Goal: Navigation & Orientation: Understand site structure

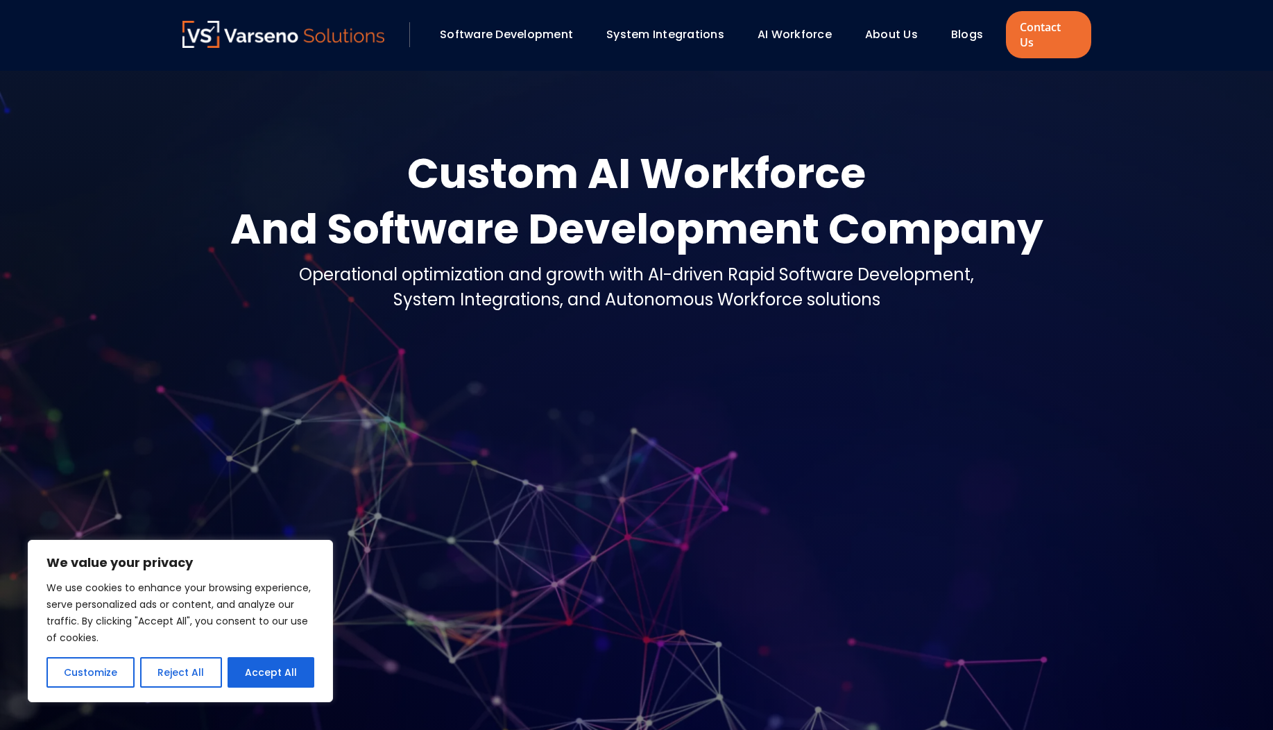
click at [898, 31] on link "About Us" at bounding box center [891, 34] width 53 height 16
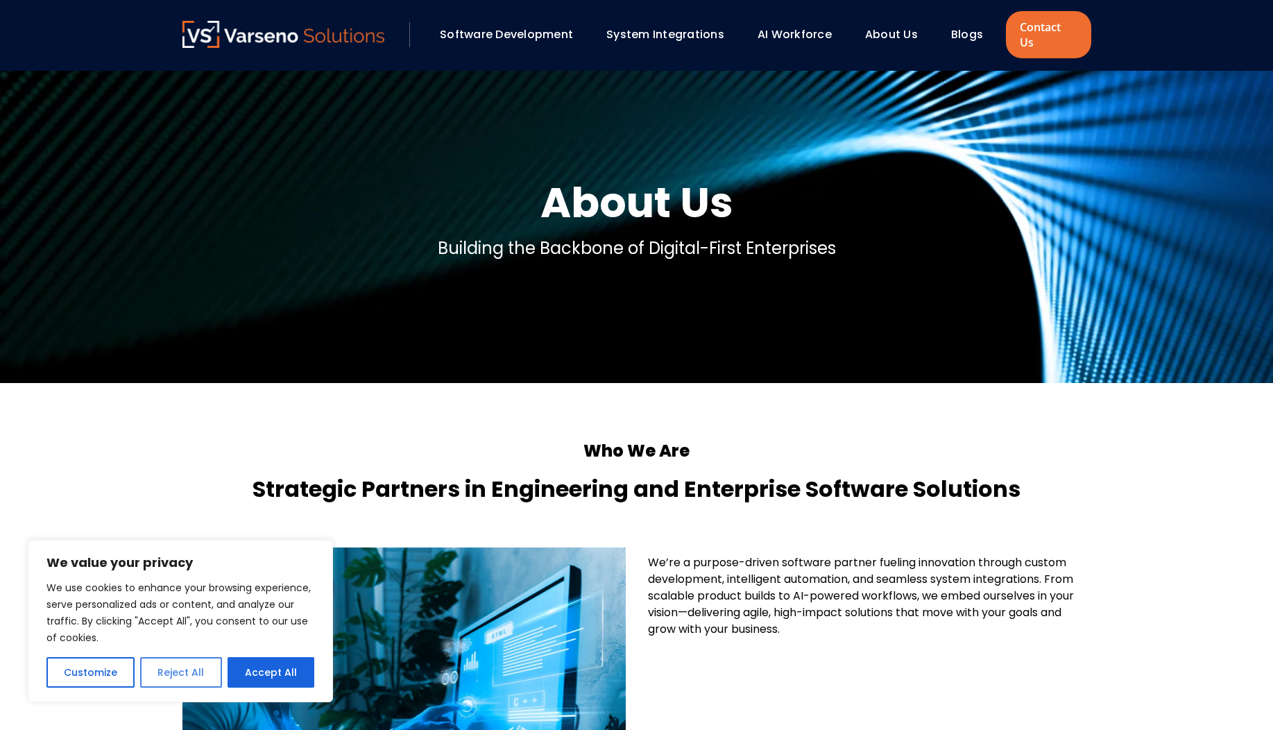
click at [176, 684] on button "Reject All" at bounding box center [180, 672] width 81 height 31
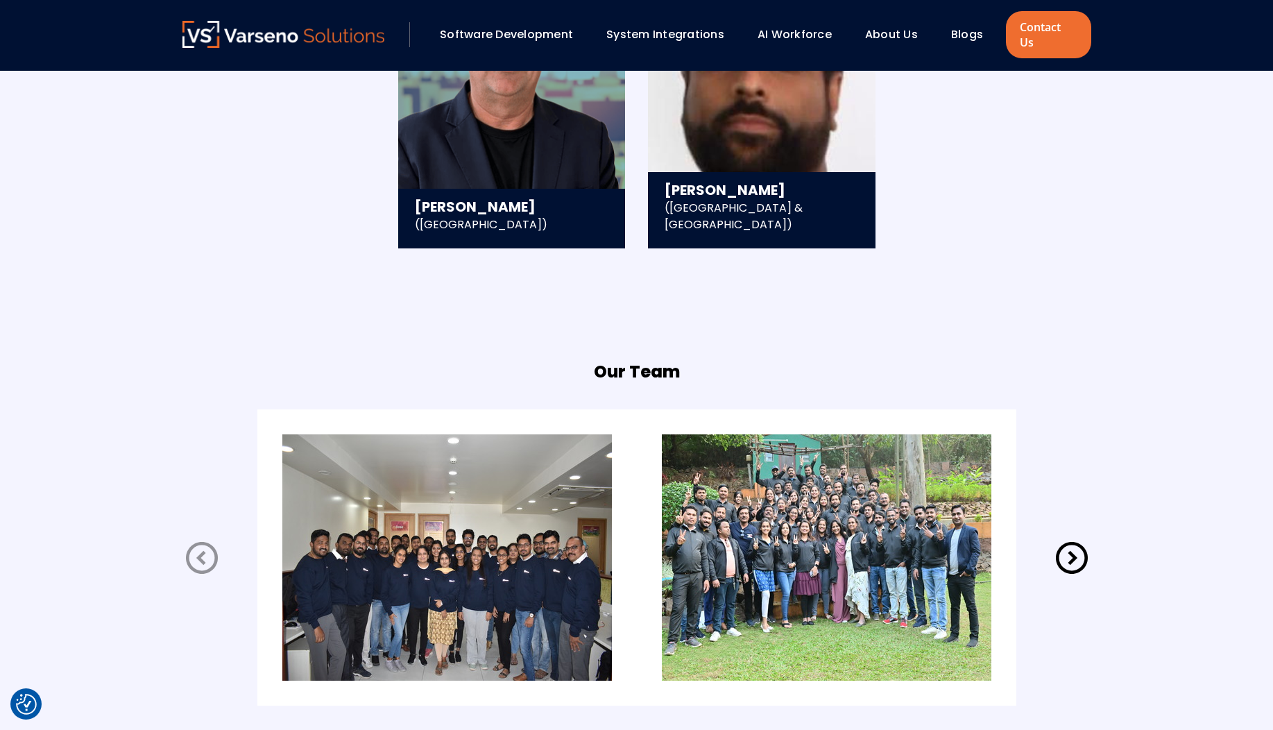
scroll to position [2582, 0]
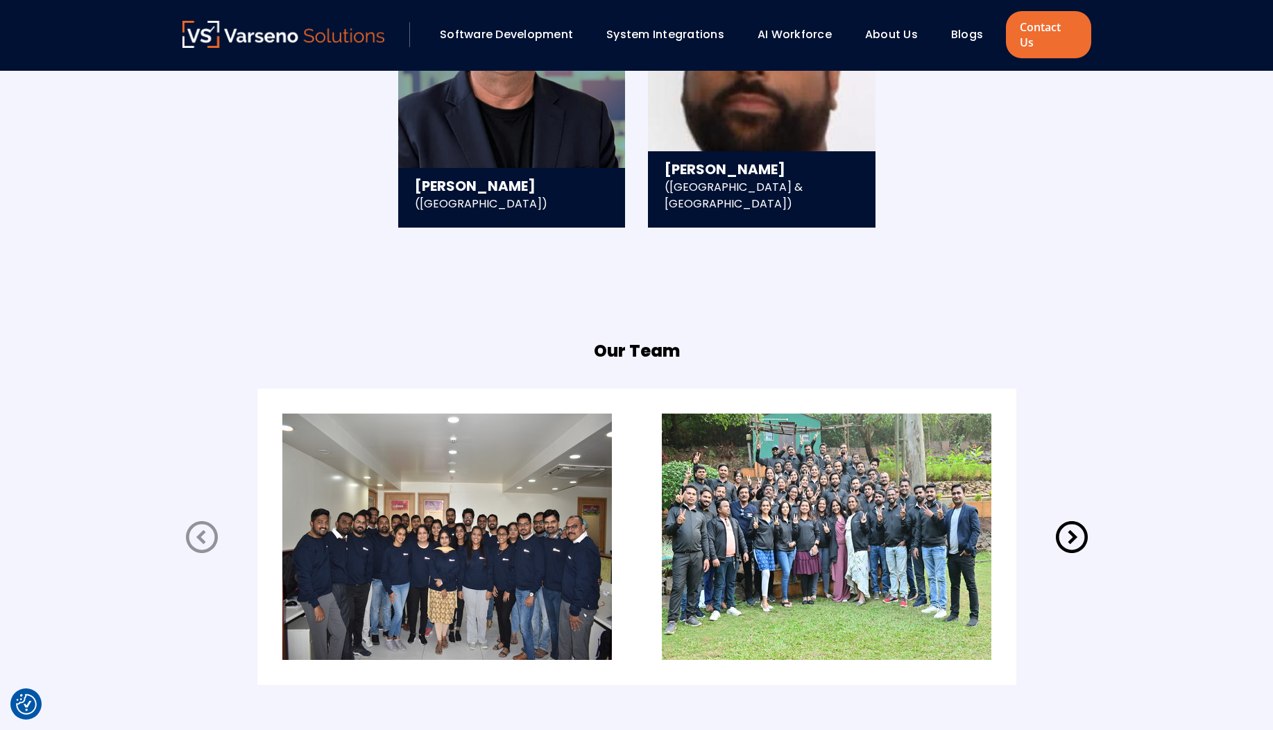
click at [1082, 523] on icon at bounding box center [1072, 537] width 39 height 39
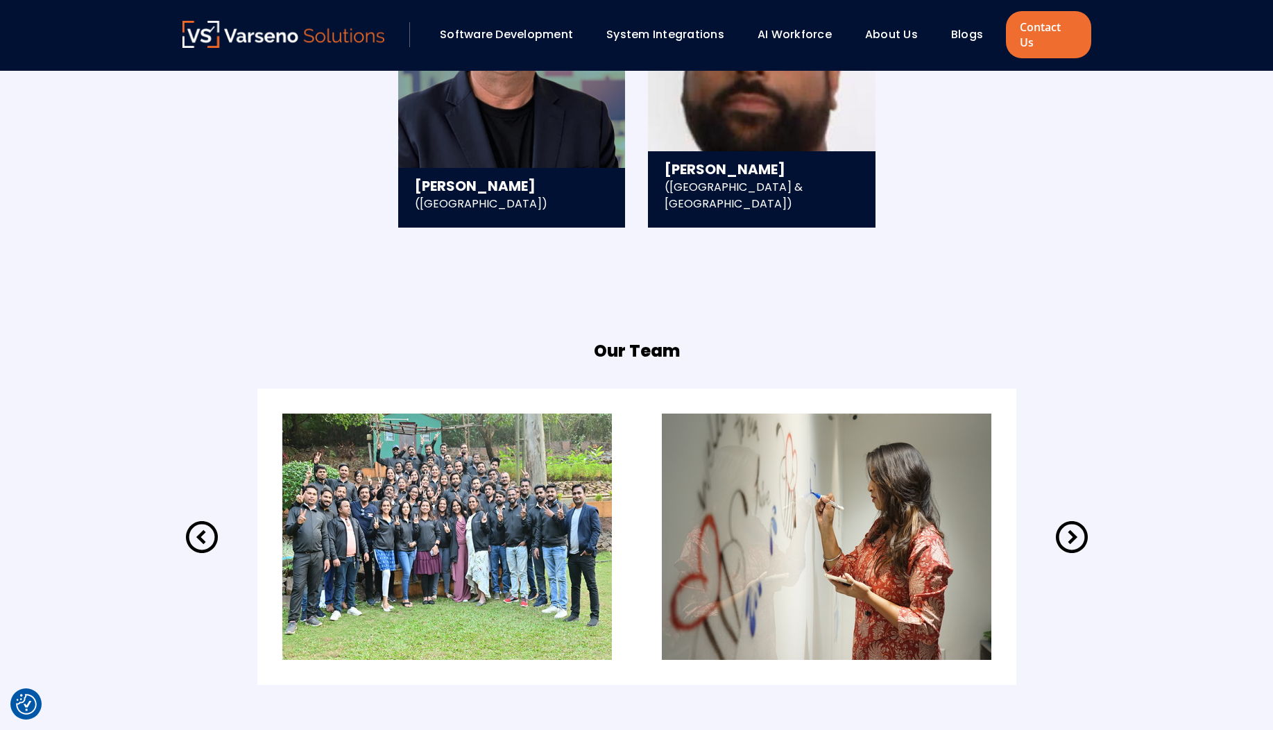
click at [1078, 523] on icon at bounding box center [1072, 537] width 39 height 39
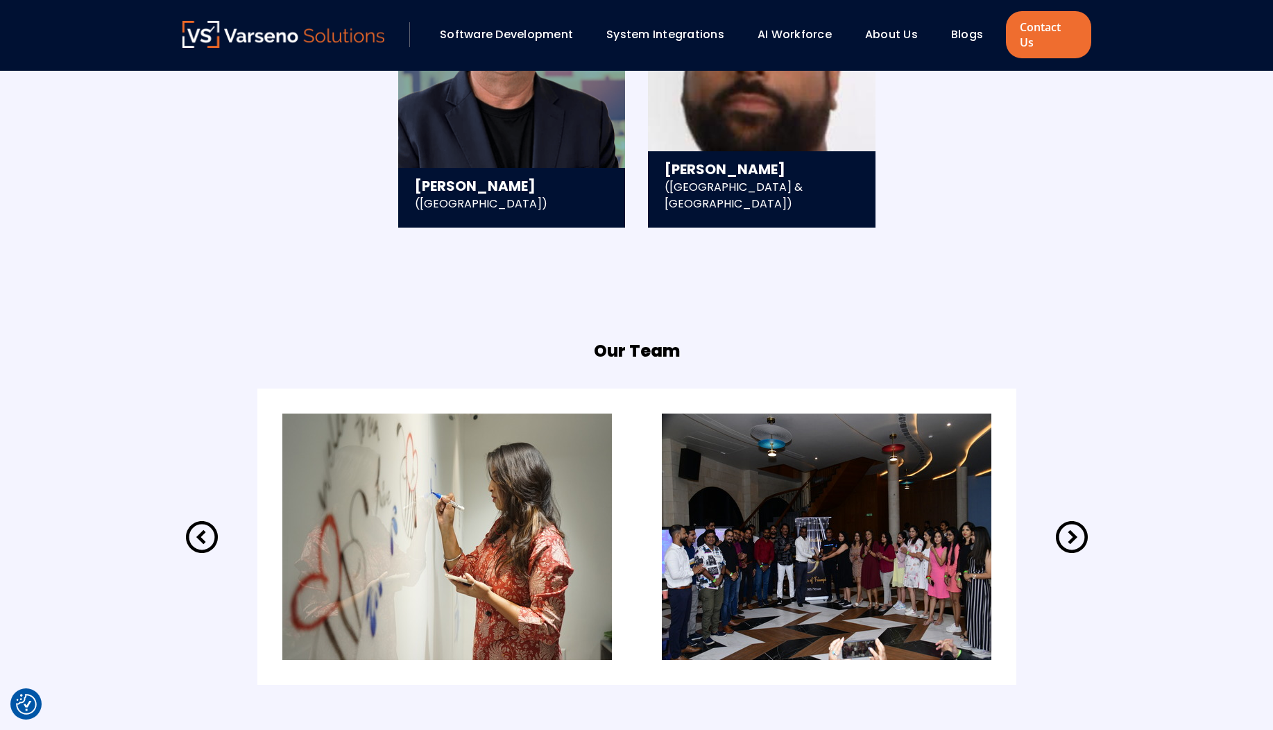
click at [1078, 523] on icon at bounding box center [1072, 537] width 39 height 39
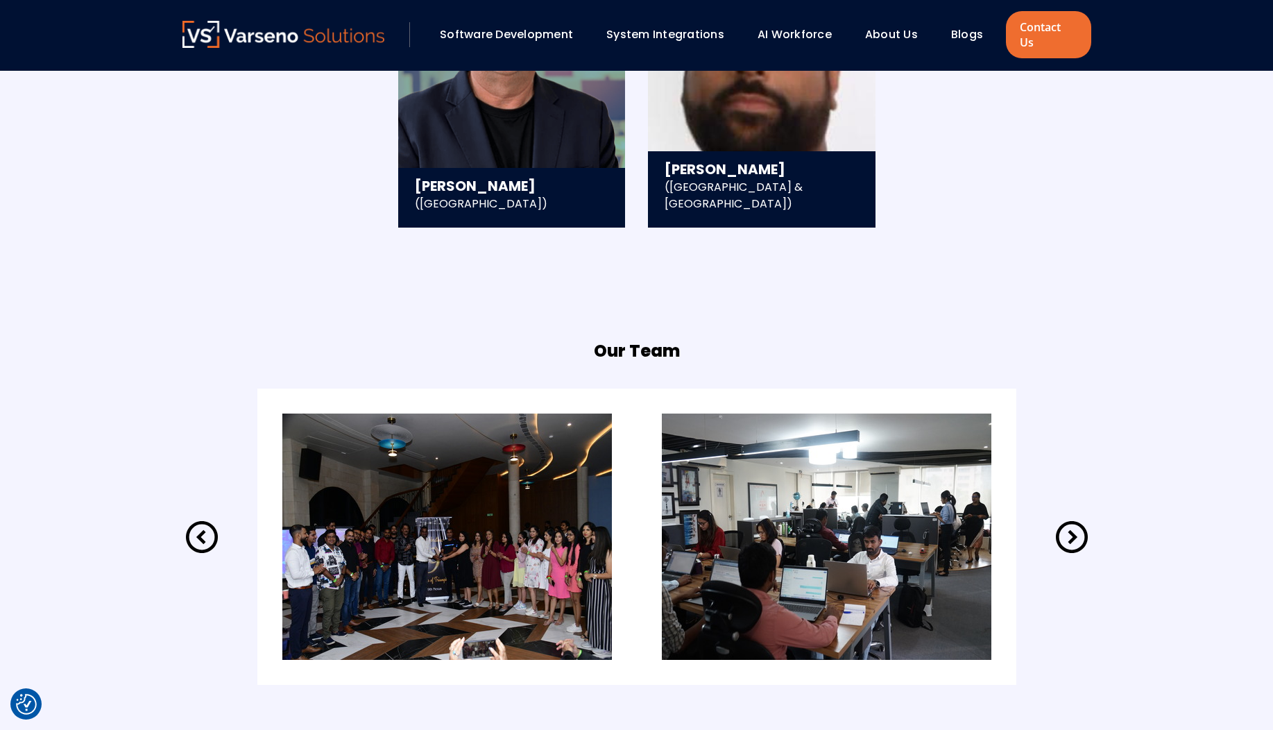
click at [1078, 523] on icon at bounding box center [1072, 537] width 39 height 39
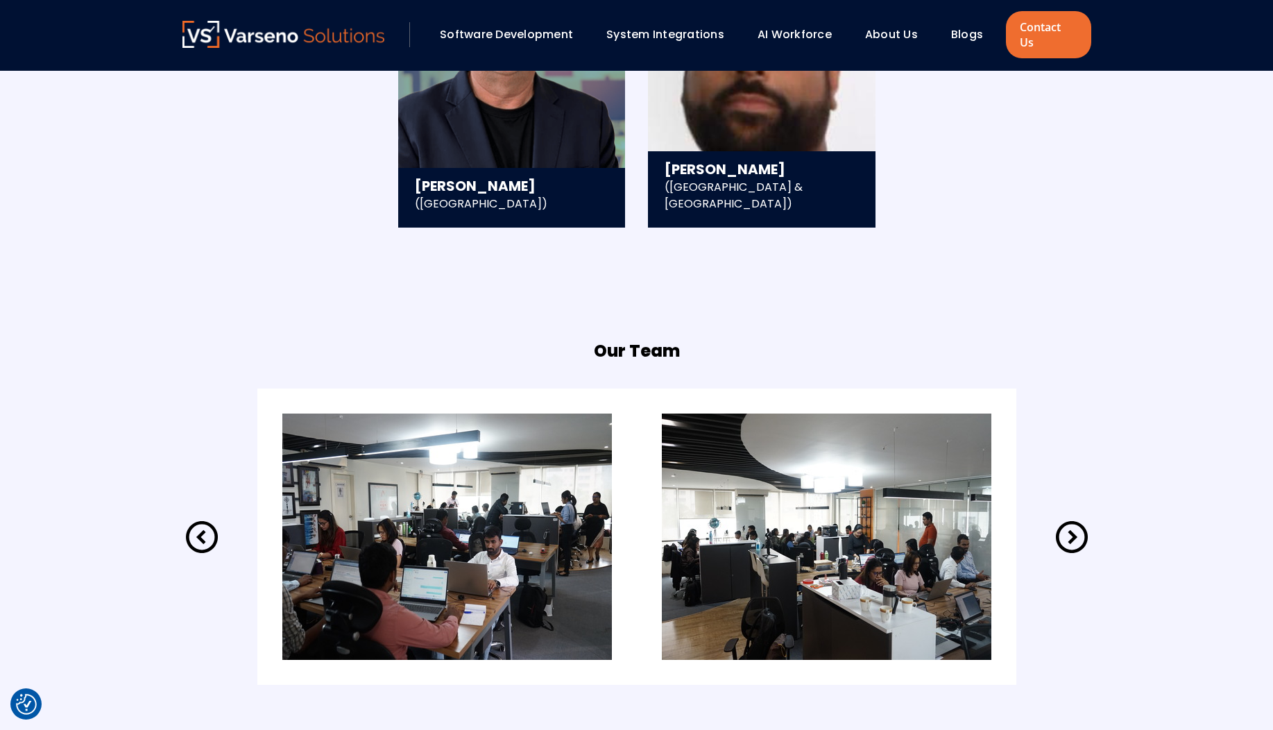
click at [1078, 523] on icon at bounding box center [1072, 537] width 39 height 39
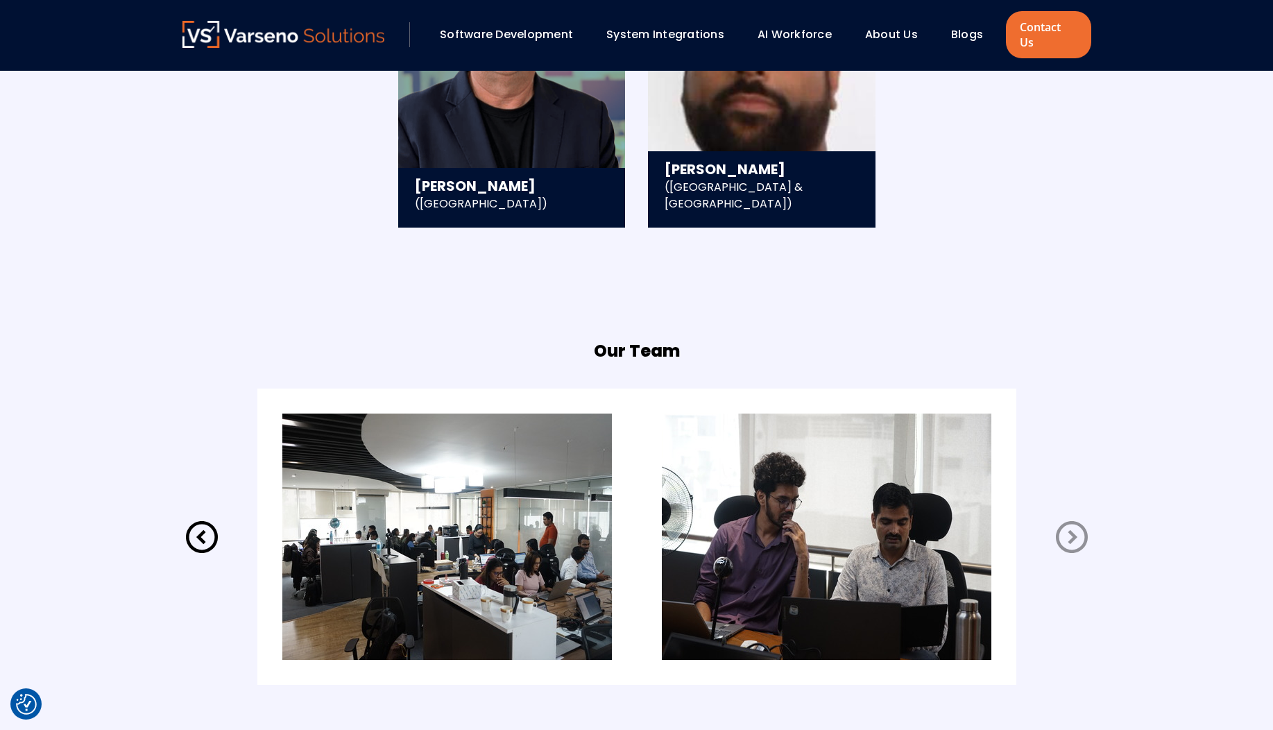
click at [1078, 523] on icon at bounding box center [1072, 537] width 39 height 39
click at [198, 525] on icon at bounding box center [202, 537] width 39 height 39
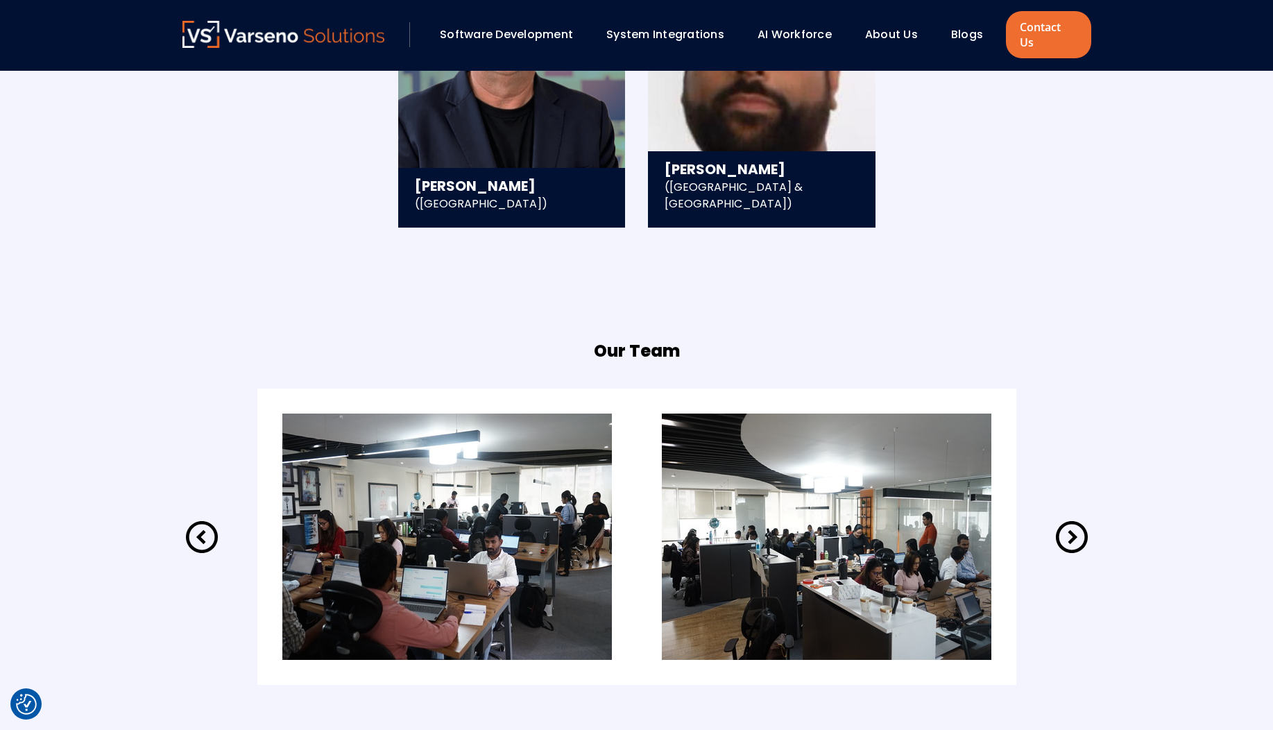
click at [198, 525] on icon at bounding box center [202, 537] width 39 height 39
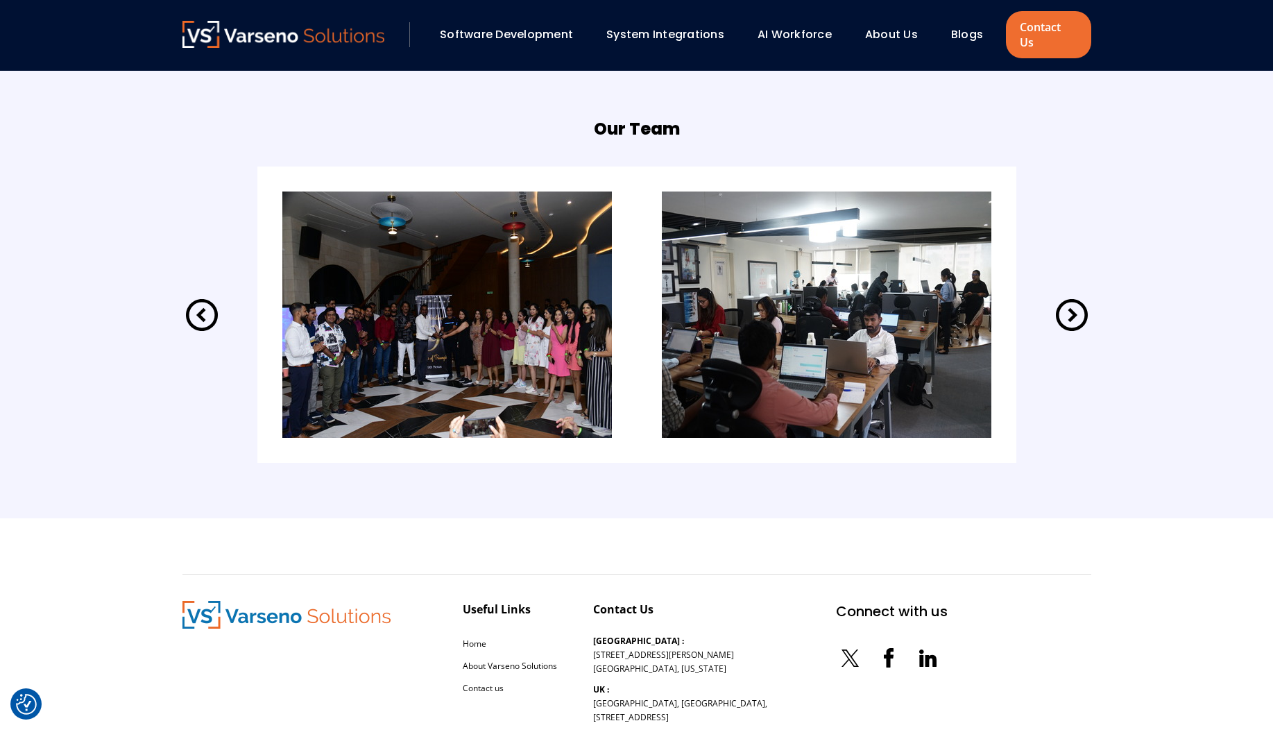
scroll to position [2956, 0]
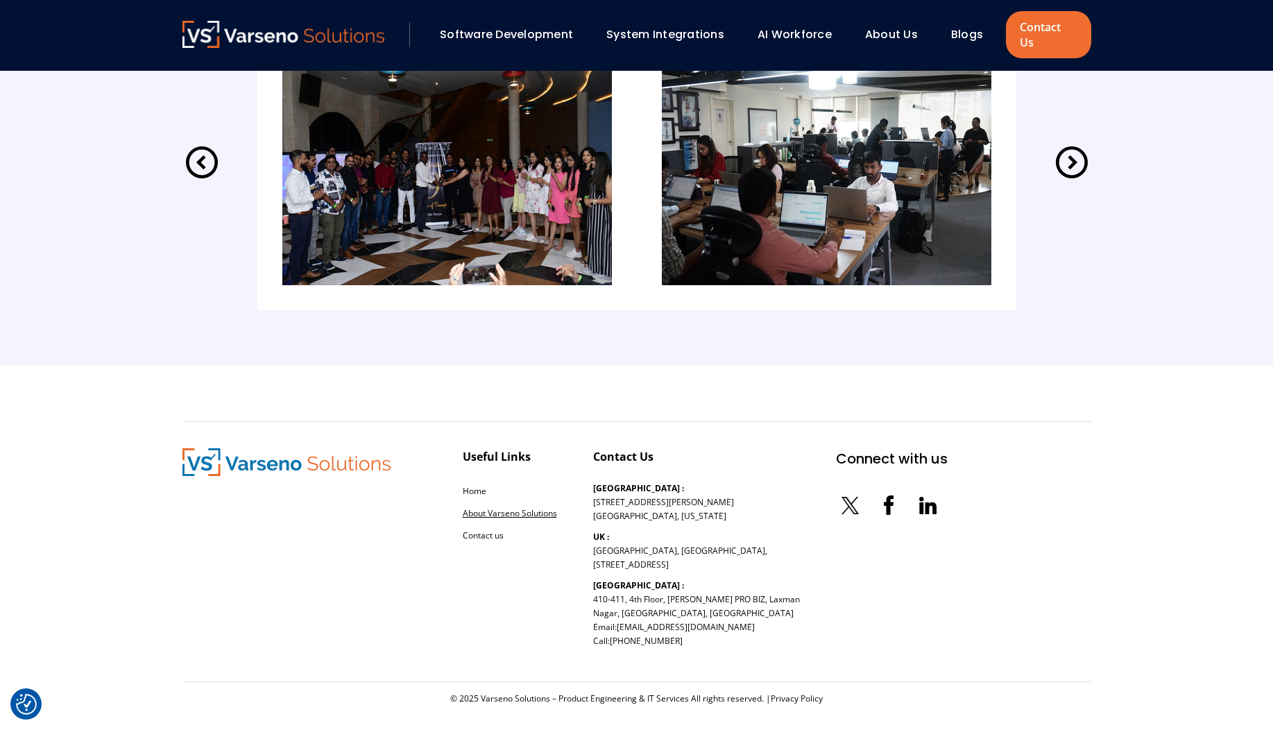
click at [507, 507] on link "About Varseno Solutions" at bounding box center [510, 513] width 94 height 12
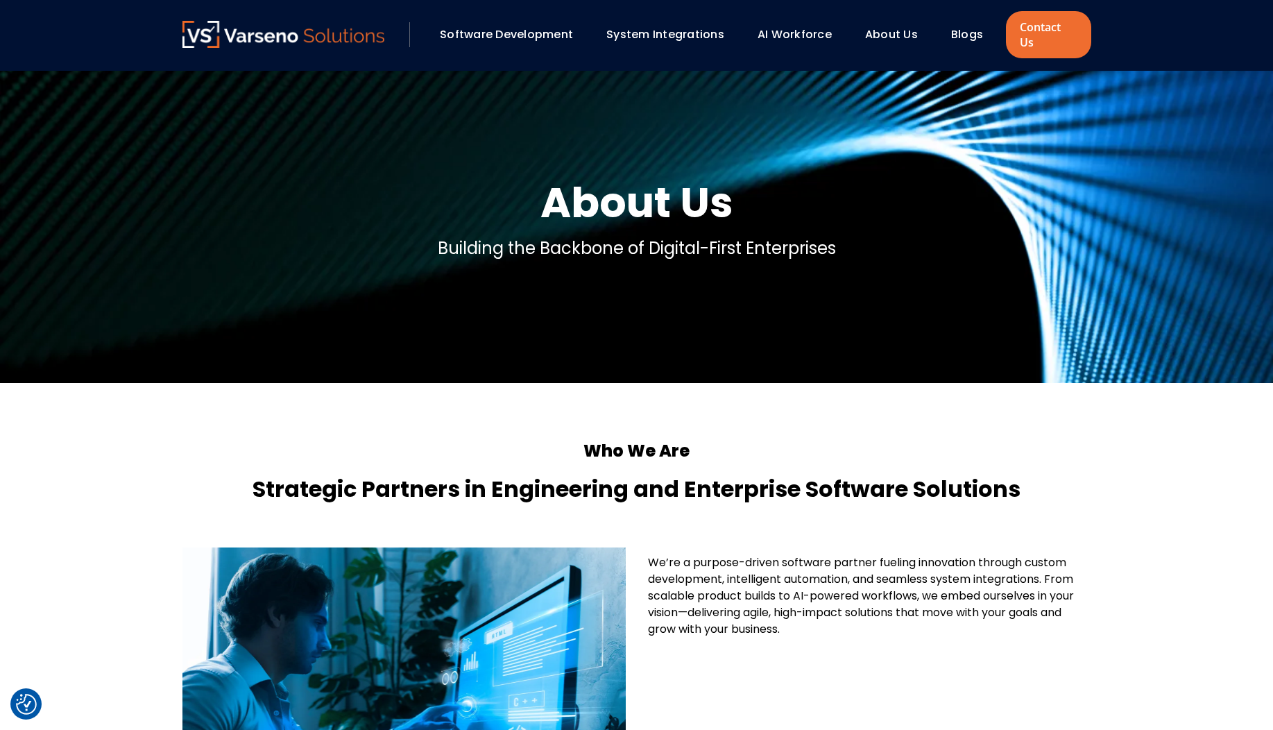
click at [809, 27] on link "AI Workforce" at bounding box center [795, 34] width 74 height 16
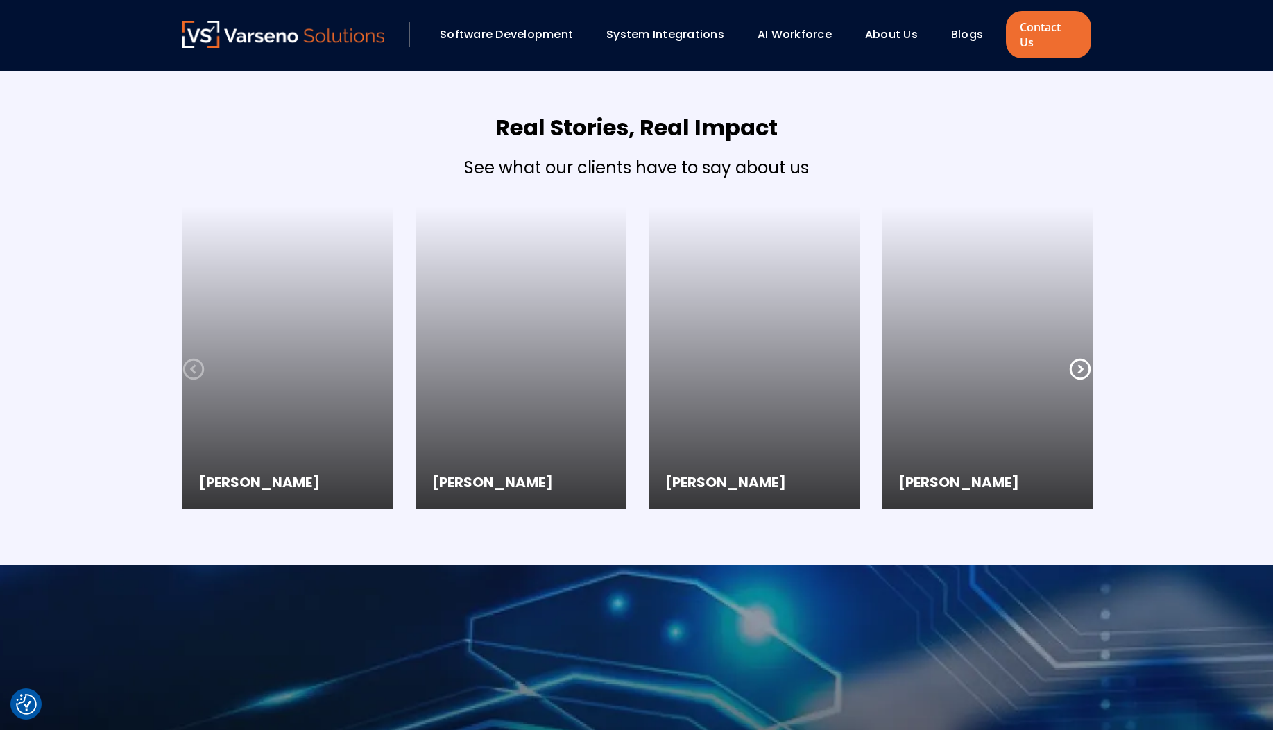
scroll to position [1749, 0]
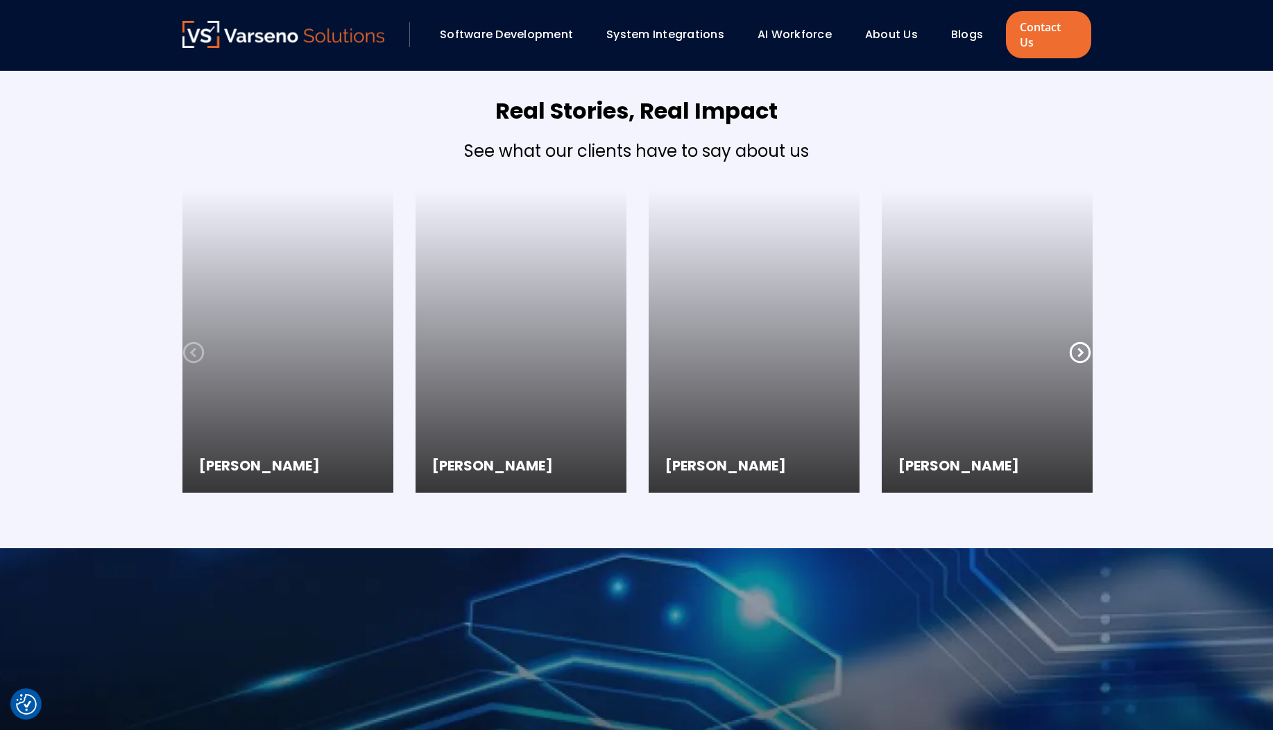
click at [1079, 341] on icon at bounding box center [1079, 351] width 21 height 21
click at [1082, 341] on icon at bounding box center [1079, 351] width 21 height 21
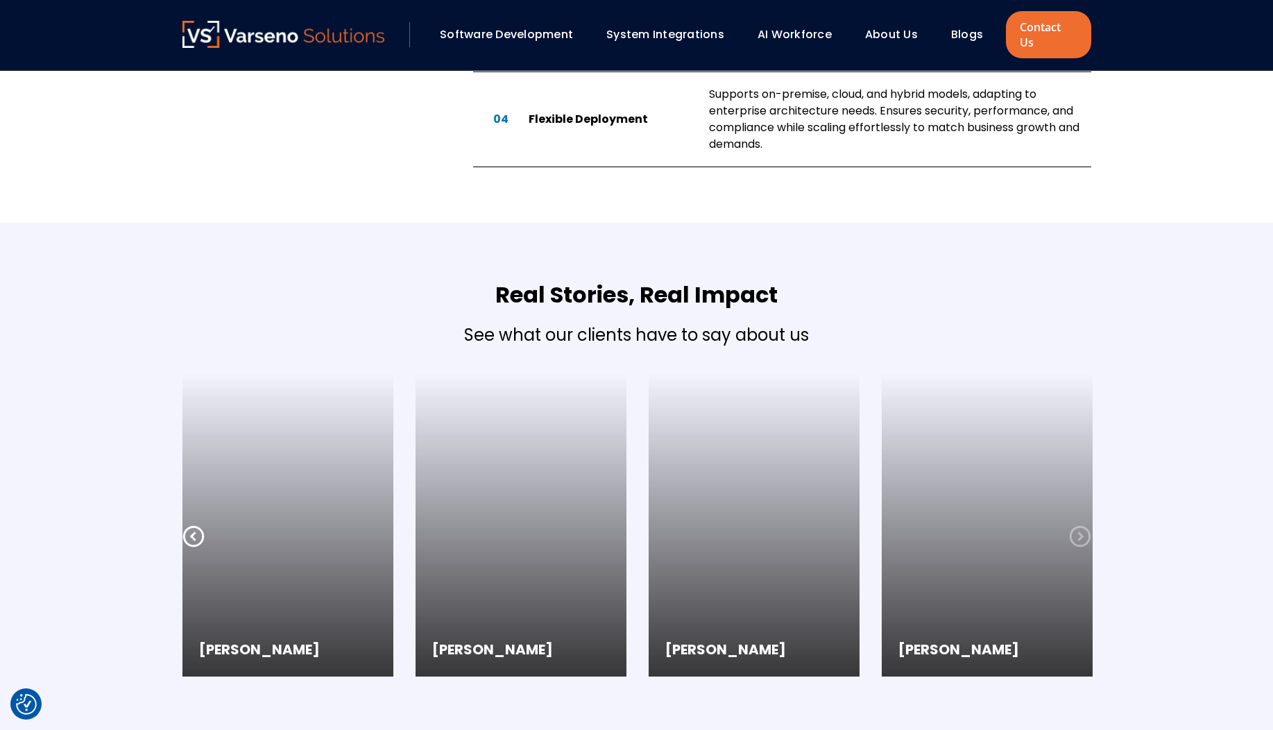
scroll to position [1416, 0]
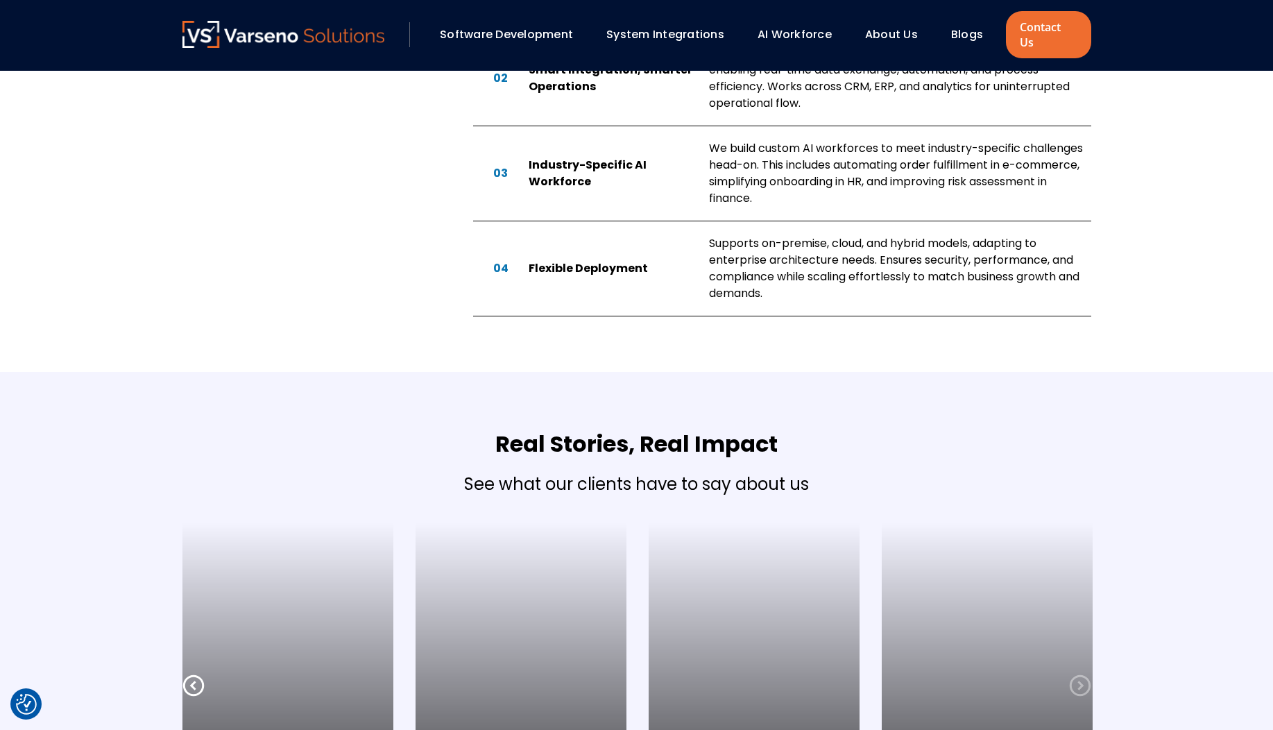
click at [501, 29] on link "Software Development" at bounding box center [506, 34] width 133 height 16
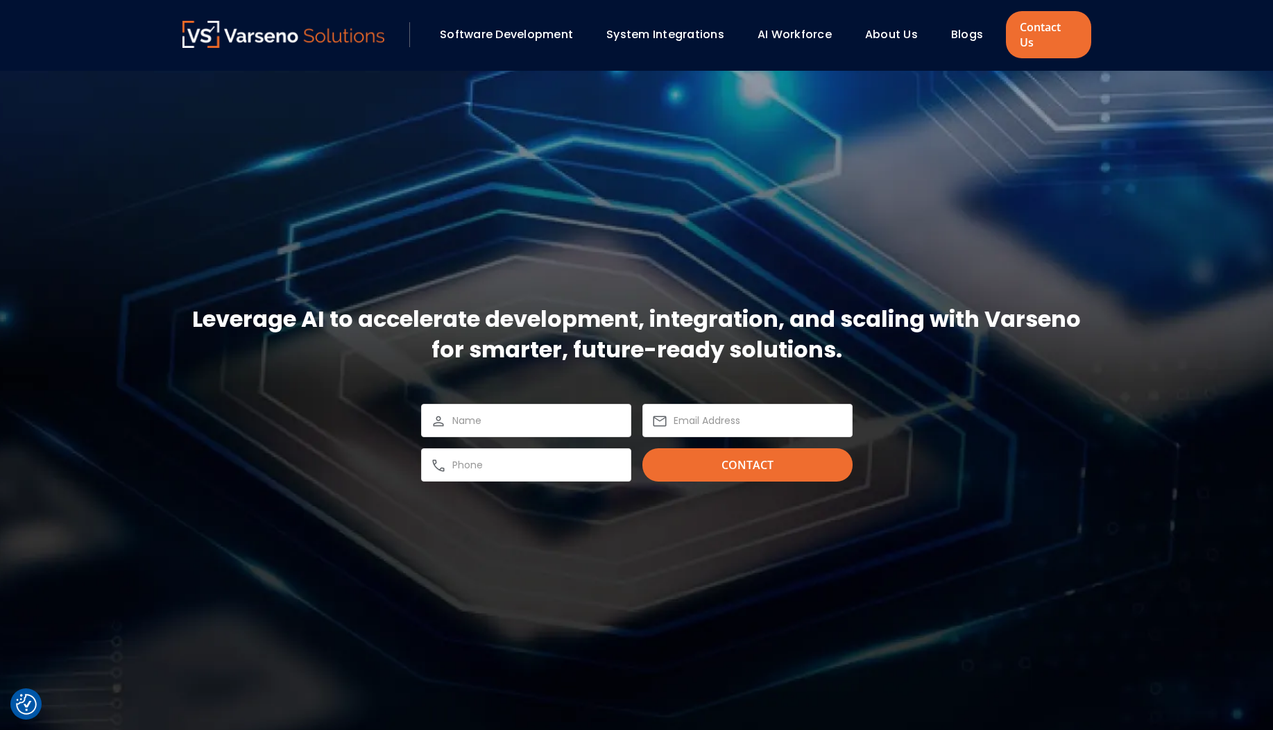
scroll to position [2142, 0]
